Goal: Task Accomplishment & Management: Complete application form

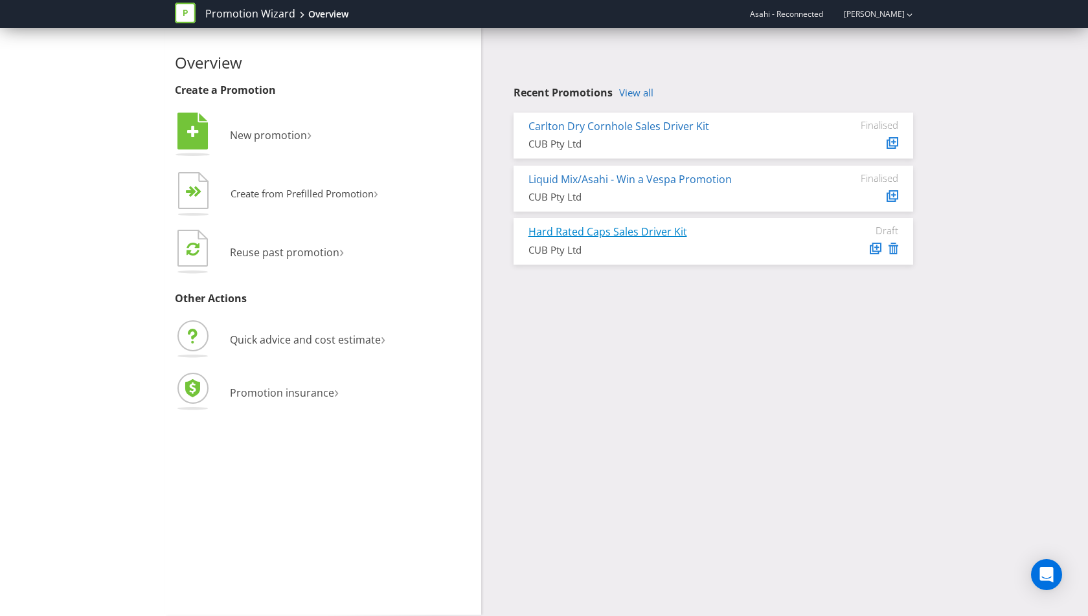
click at [624, 234] on link "Hard Rated Caps Sales Driver Kit" at bounding box center [607, 232] width 159 height 14
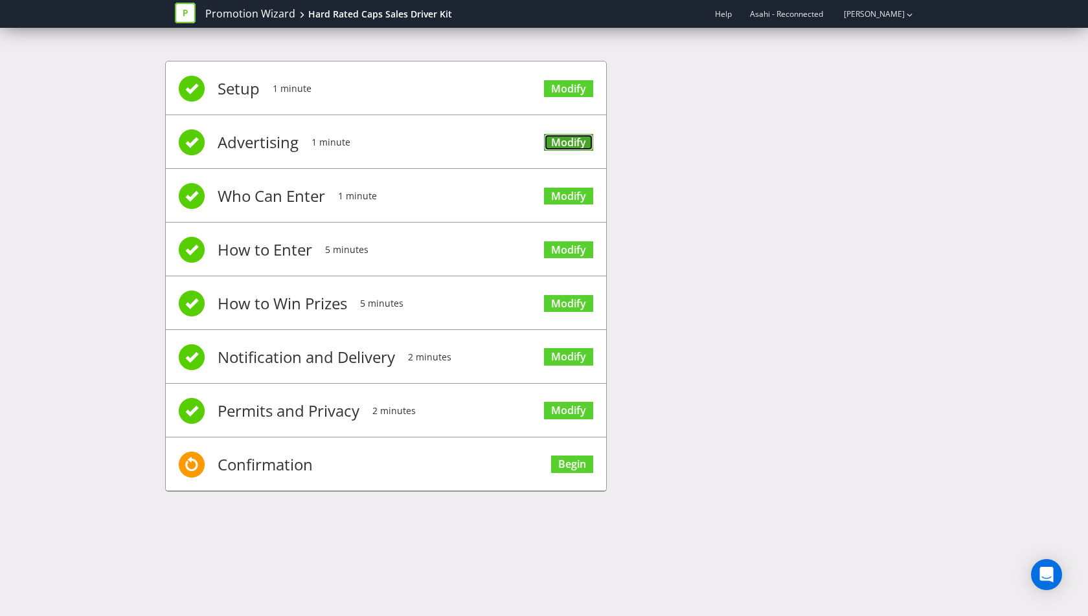
click at [575, 143] on link "Modify" at bounding box center [568, 142] width 49 height 17
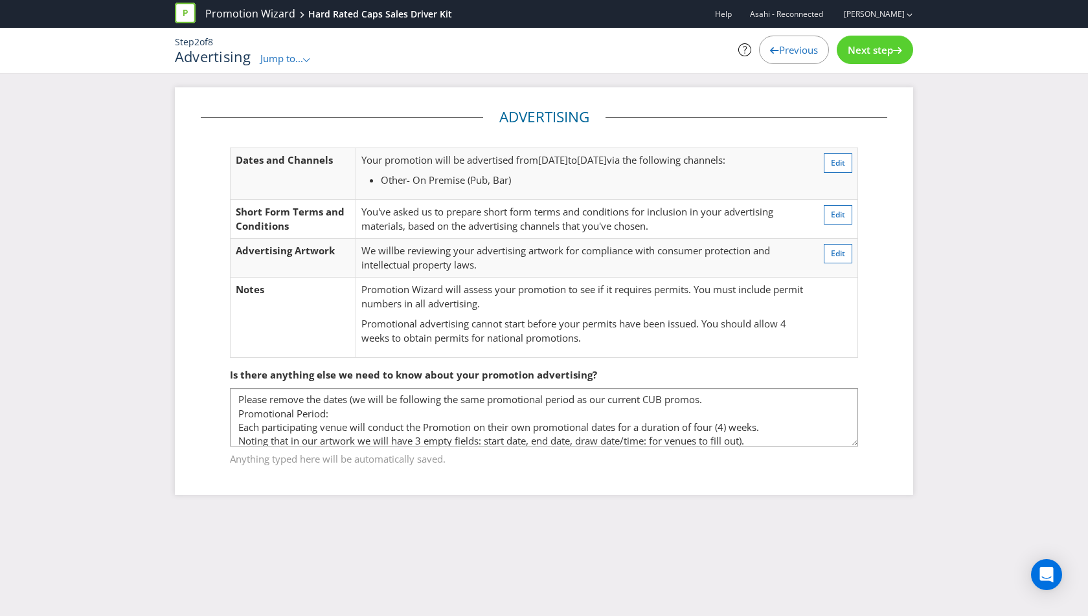
scroll to position [19, 0]
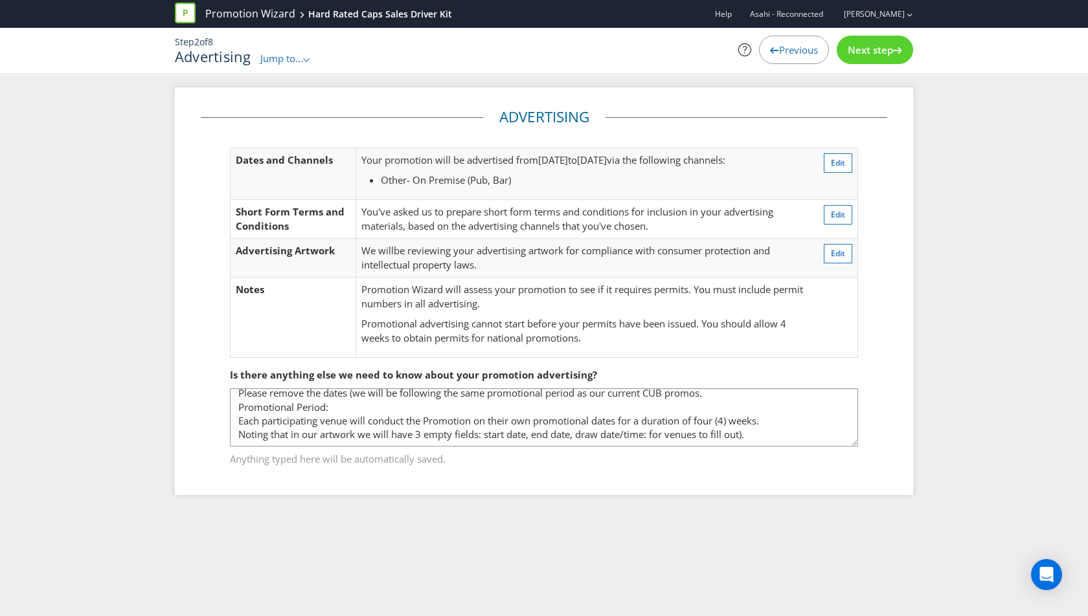
click at [877, 54] on span "Next step" at bounding box center [870, 49] width 45 height 13
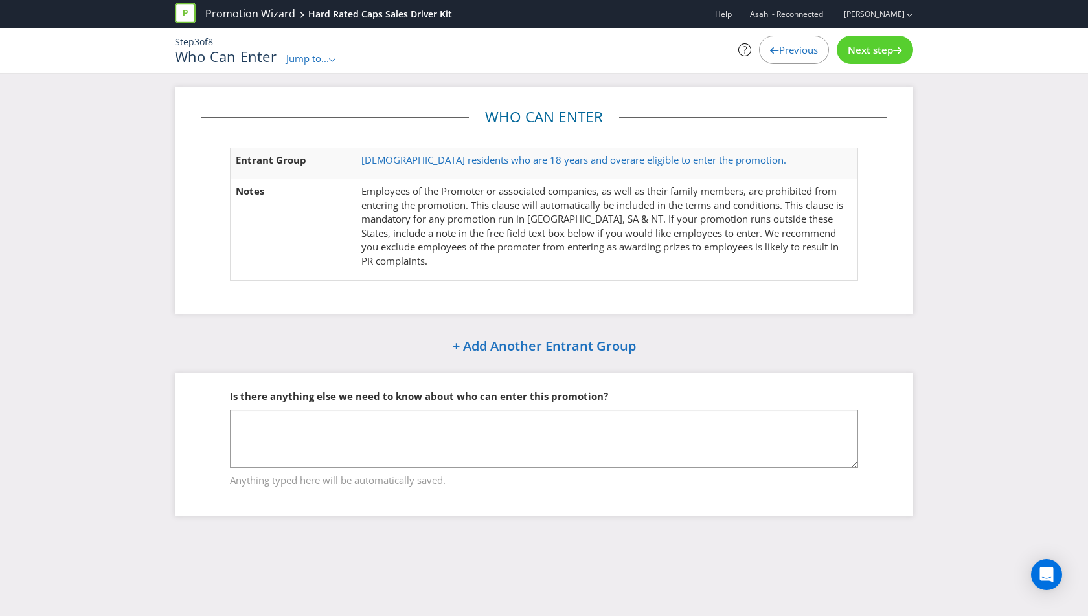
click at [875, 44] on span "Next step" at bounding box center [870, 49] width 45 height 13
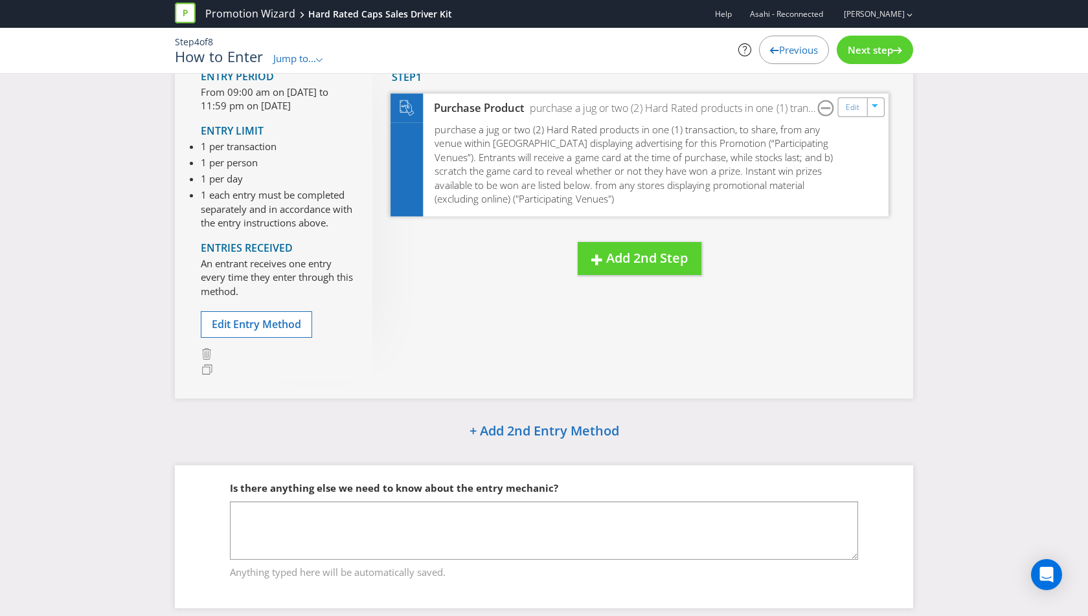
scroll to position [137, 0]
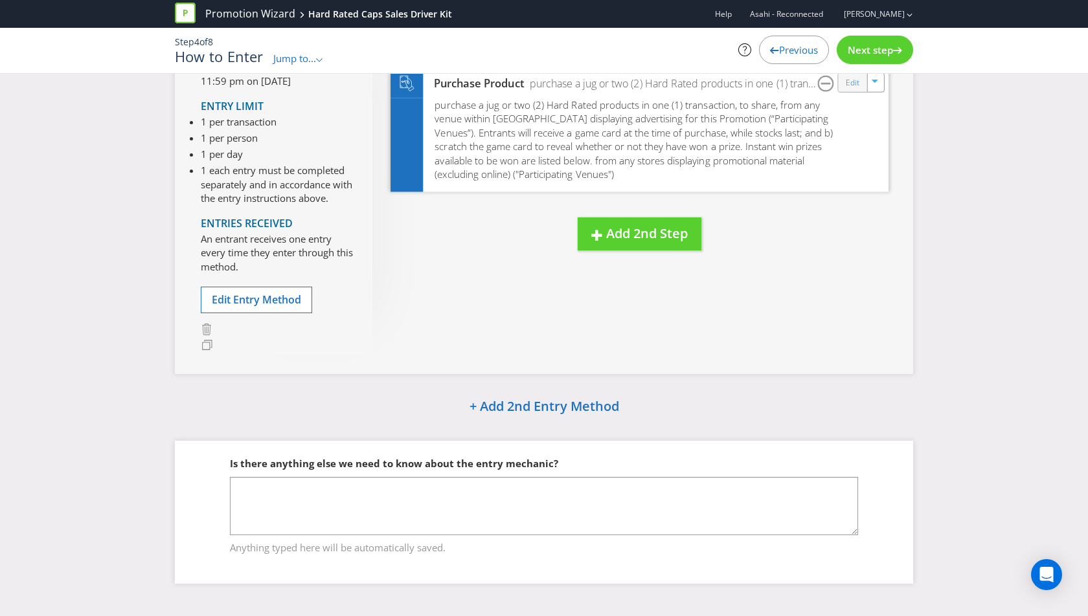
click at [845, 88] on div "Edit" at bounding box center [853, 82] width 29 height 18
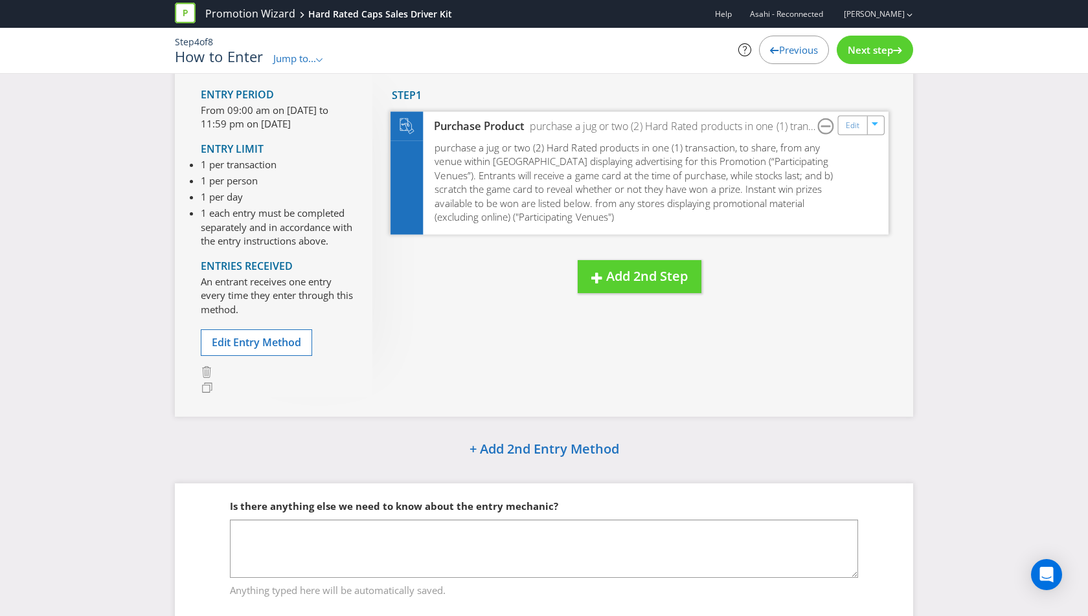
scroll to position [94, 0]
click at [839, 127] on div "Edit" at bounding box center [853, 126] width 29 height 18
click at [850, 124] on link "Edit" at bounding box center [853, 125] width 14 height 15
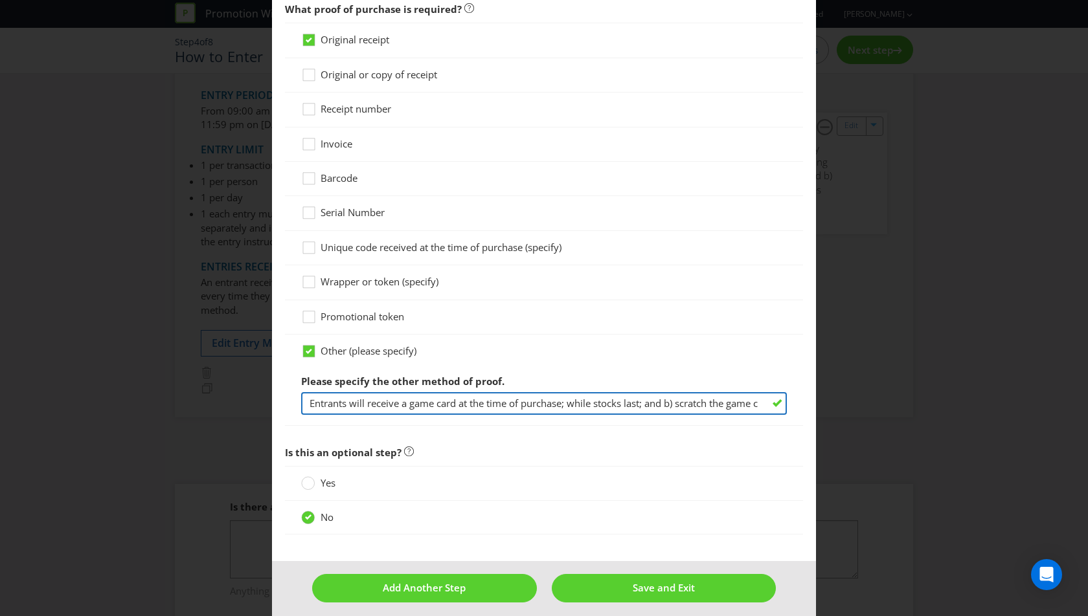
drag, startPoint x: 415, startPoint y: 391, endPoint x: 256, endPoint y: 401, distance: 158.9
click at [256, 401] on div "How to Enter To enter the entrant must... Make a Purchase Connect on Social Med…" at bounding box center [544, 308] width 1088 height 616
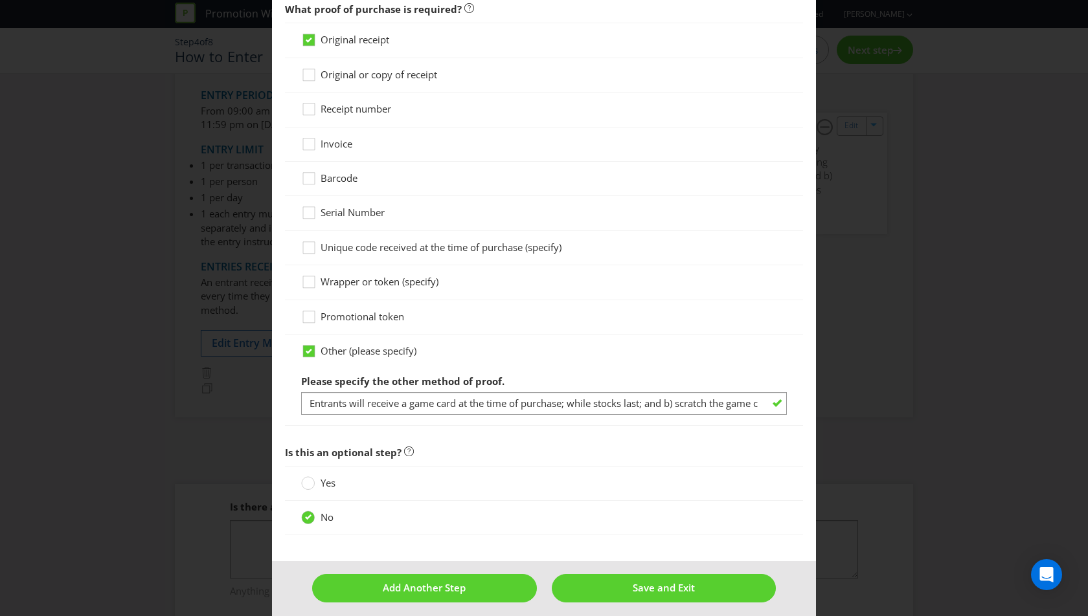
click at [738, 275] on div "Wrapper or token (specify)" at bounding box center [544, 282] width 486 height 14
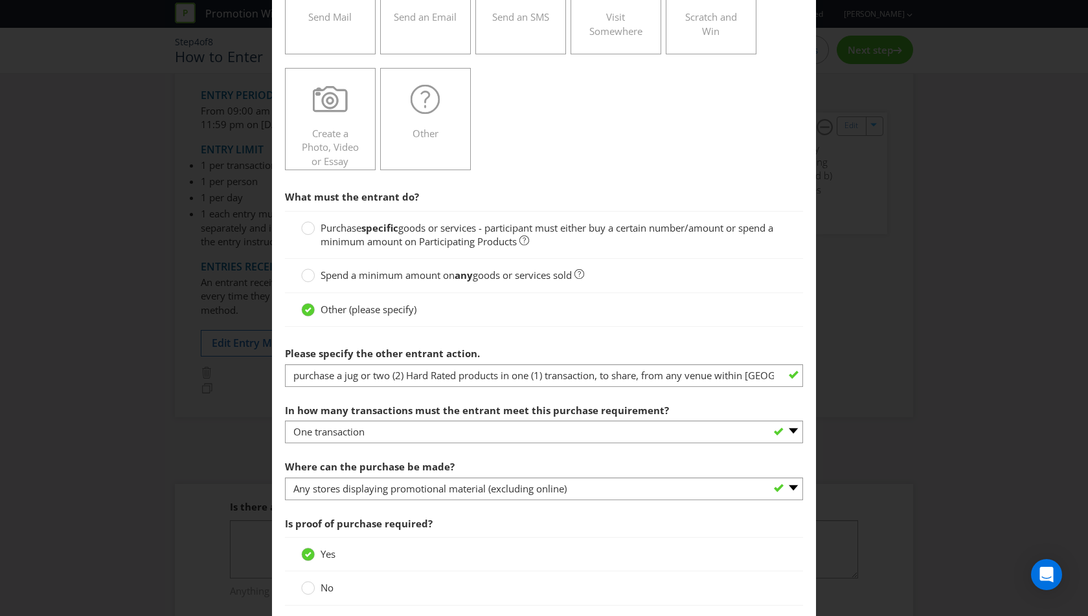
scroll to position [247, 0]
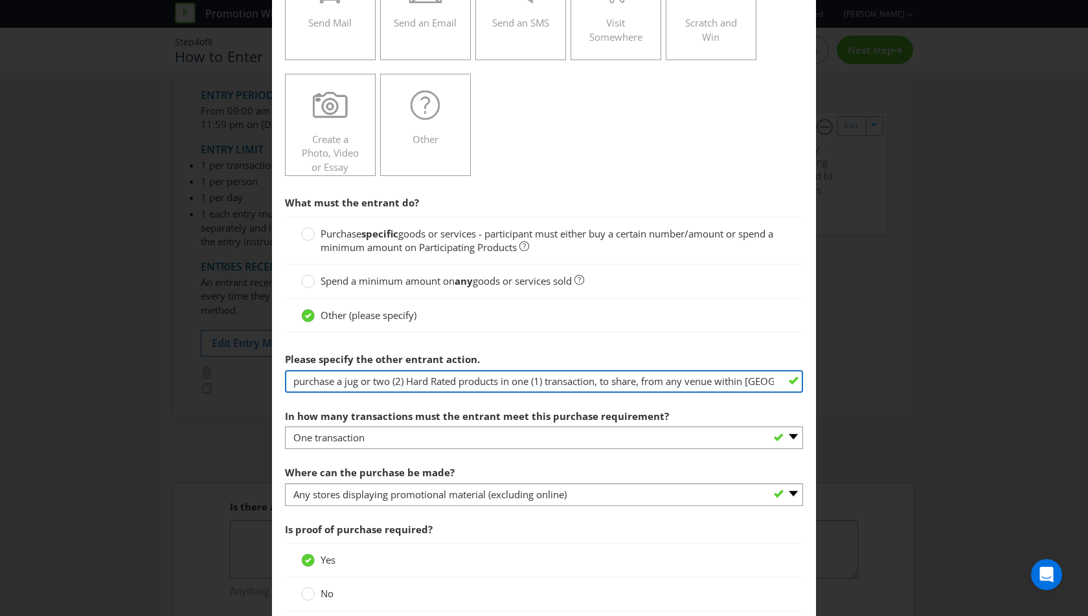
click at [383, 381] on input "purchase a jug or two (2) Hard Rated products in one (1) transaction, to share,…" at bounding box center [544, 381] width 518 height 23
click at [292, 378] on input "purchase a jug or two (2) Hard Rated products in one (1) transaction, to share,…" at bounding box center [544, 381] width 518 height 23
drag, startPoint x: 299, startPoint y: 379, endPoint x: 276, endPoint y: 379, distance: 23.3
click at [276, 379] on main "To enter the entrant must... Make a Purchase Connect on Social Media Go Online …" at bounding box center [544, 499] width 544 height 1383
click at [335, 379] on input "Purchase a jug or two (2) Hard Rated products in one (1) transaction, to share,…" at bounding box center [544, 381] width 518 height 23
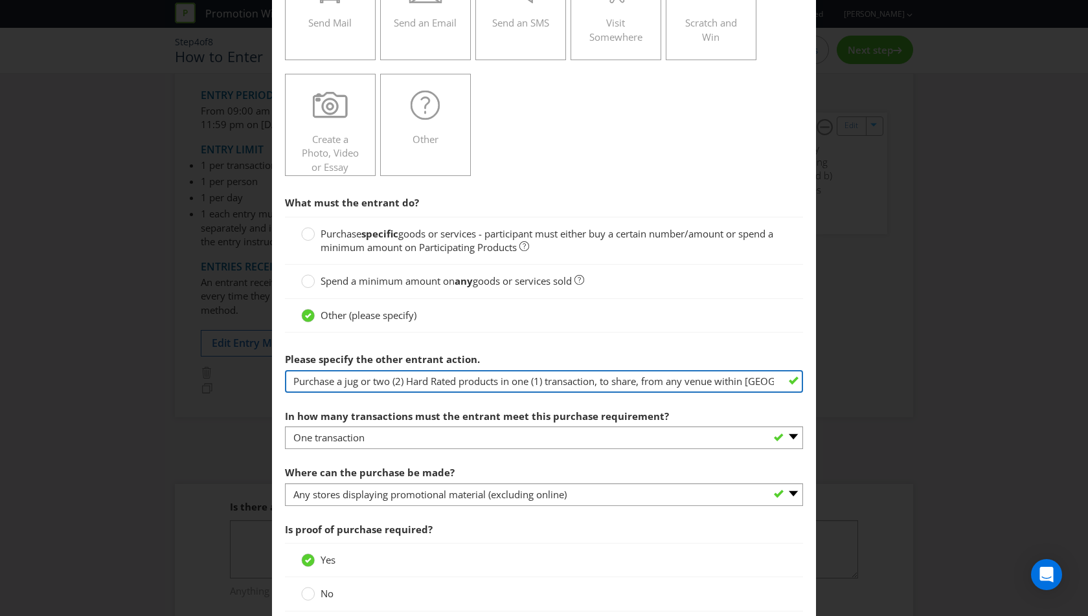
type input "Purchase a jug or two (2) Hard Rated products in one (1) transaction, to share,…"
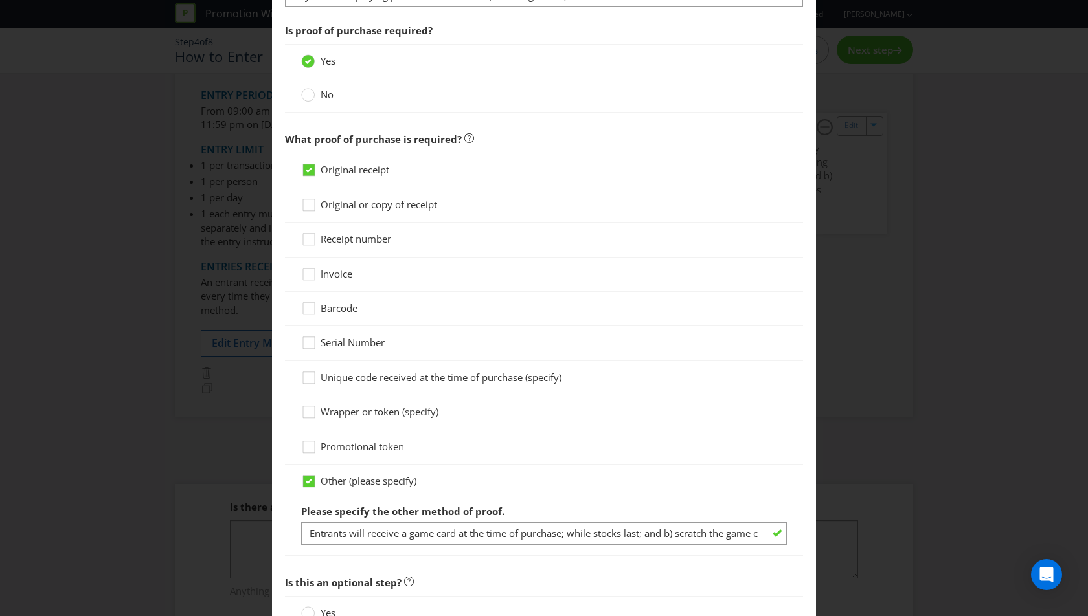
scroll to position [877, 0]
